Goal: Information Seeking & Learning: Learn about a topic

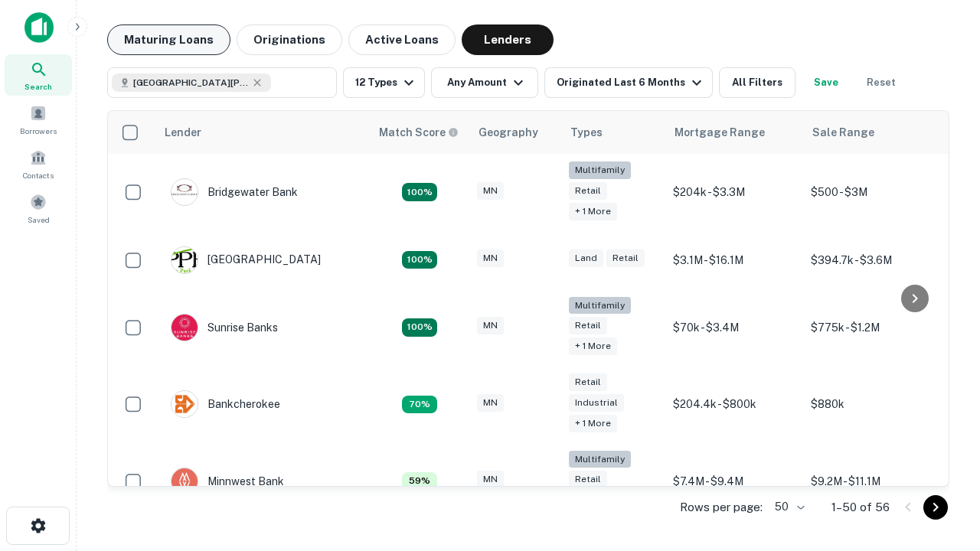
click at [169, 40] on button "Maturing Loans" at bounding box center [168, 40] width 123 height 31
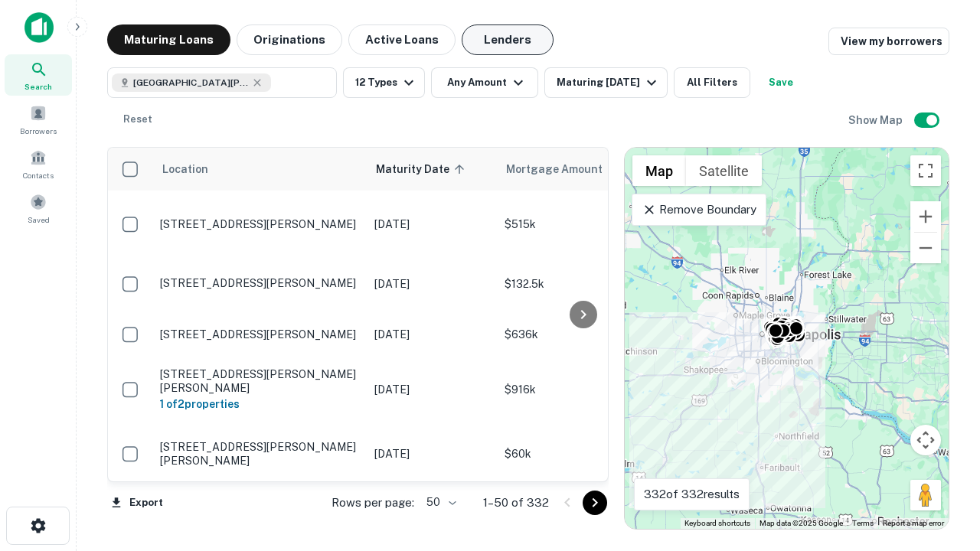
click at [508, 40] on button "Lenders" at bounding box center [508, 40] width 92 height 31
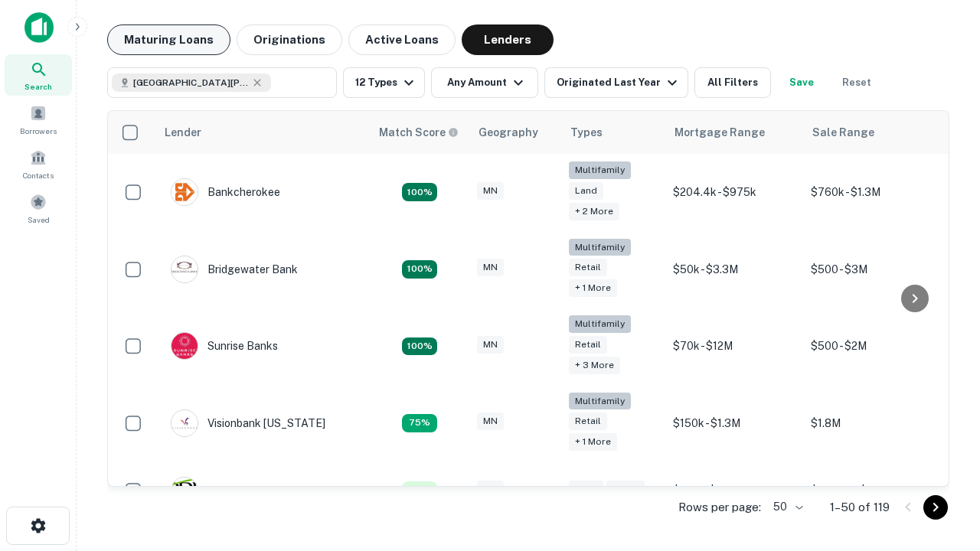
click at [169, 40] on button "Maturing Loans" at bounding box center [168, 40] width 123 height 31
